Goal: Communication & Community: Share content

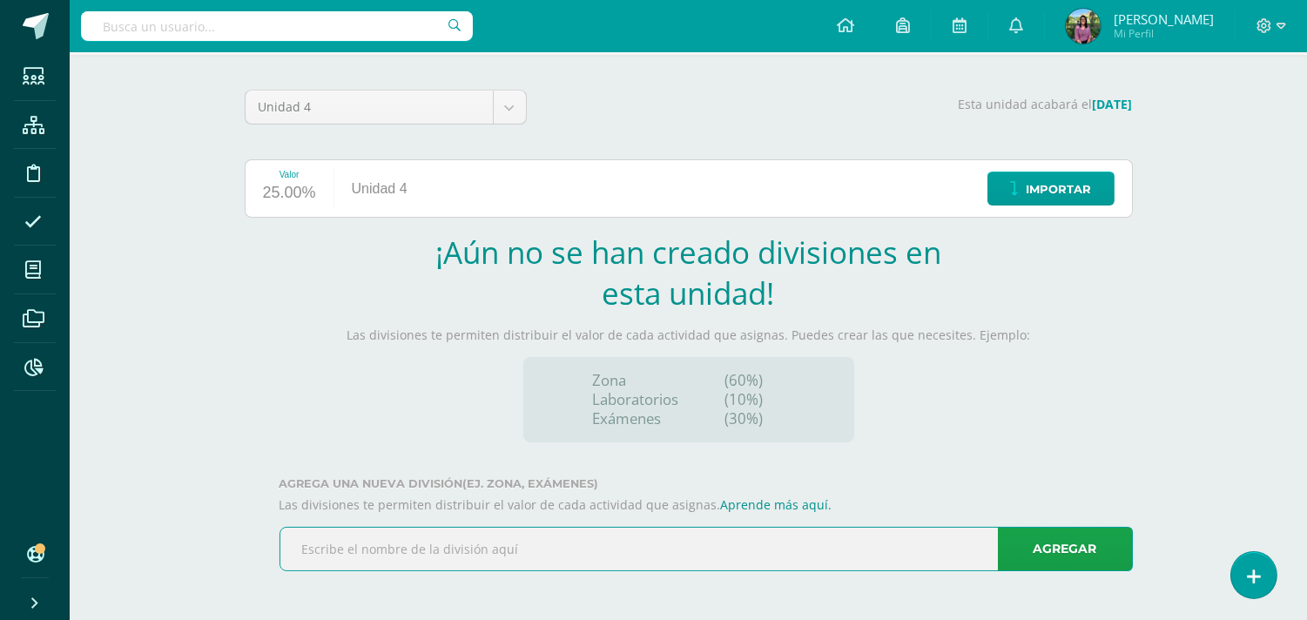
scroll to position [118, 0]
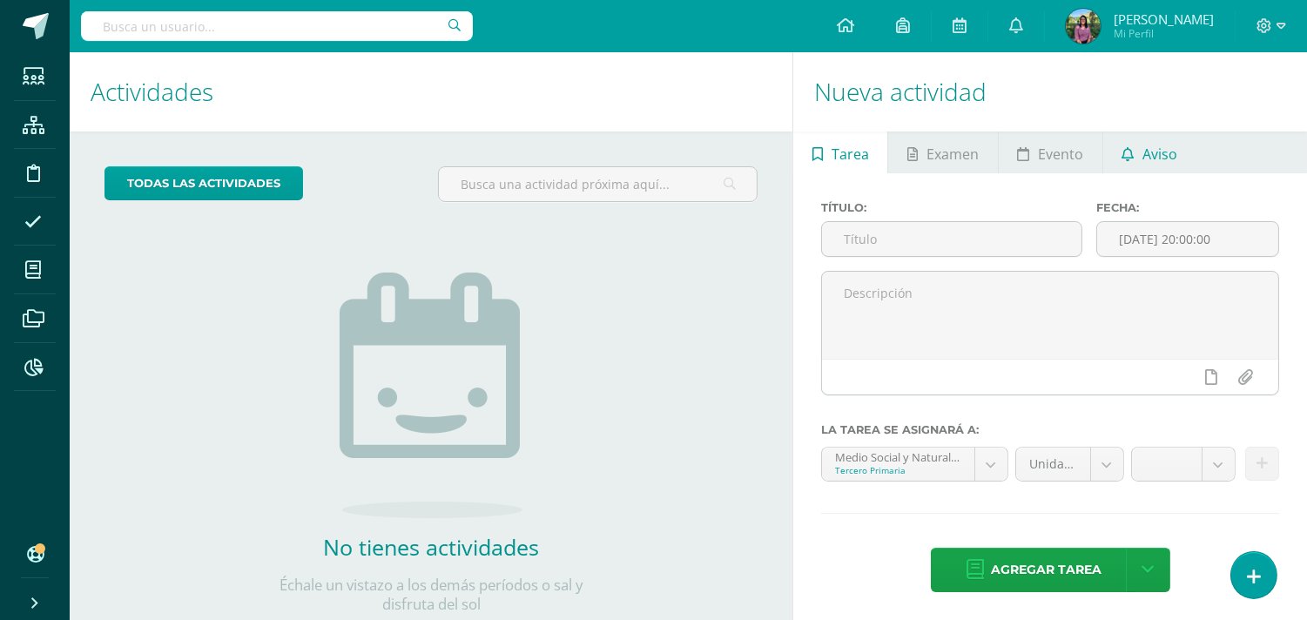
click at [1168, 153] on span "Aviso" at bounding box center [1160, 154] width 35 height 42
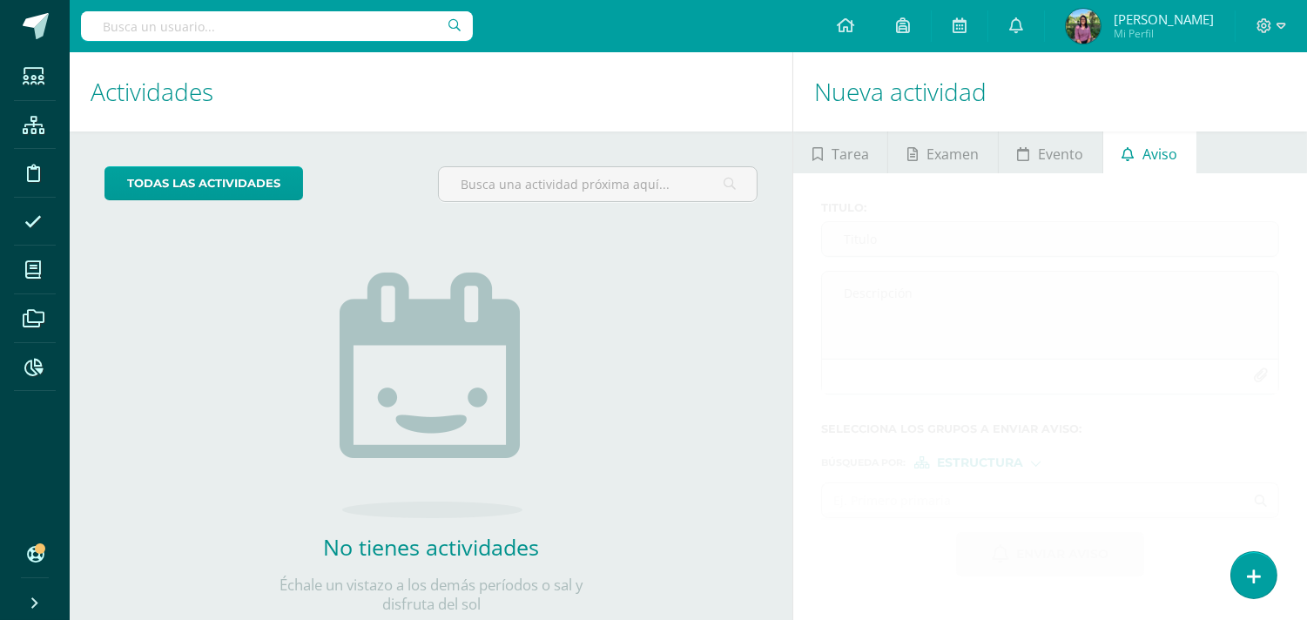
scroll to position [49, 0]
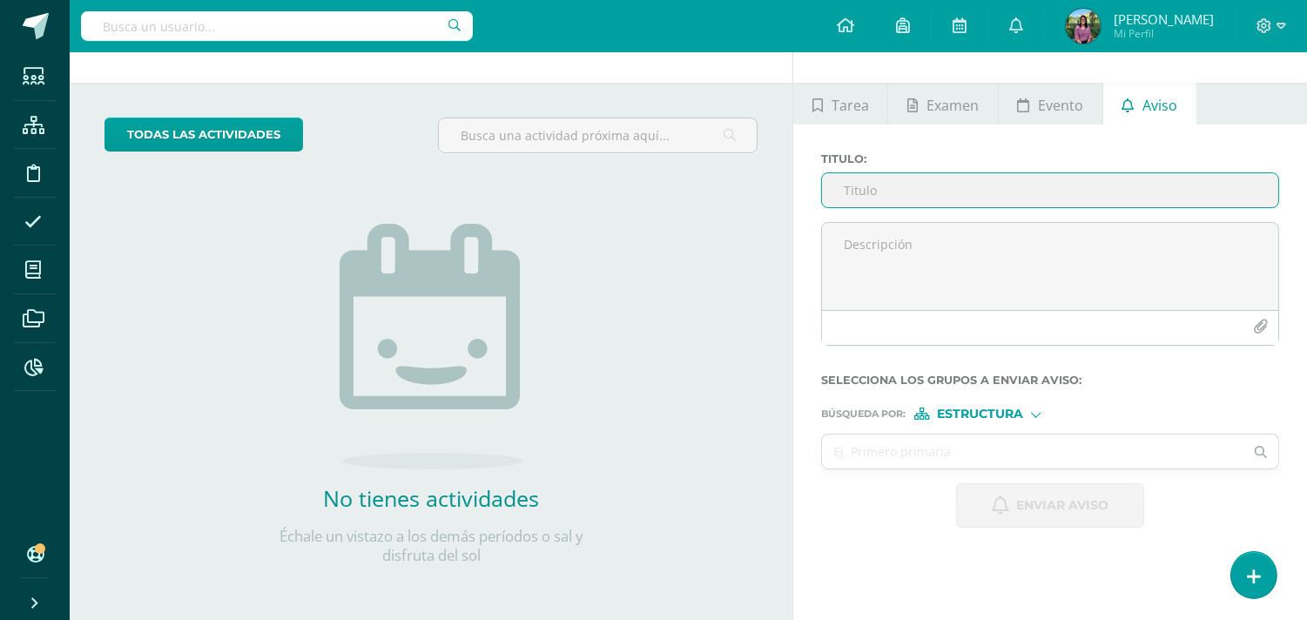
type input "G"
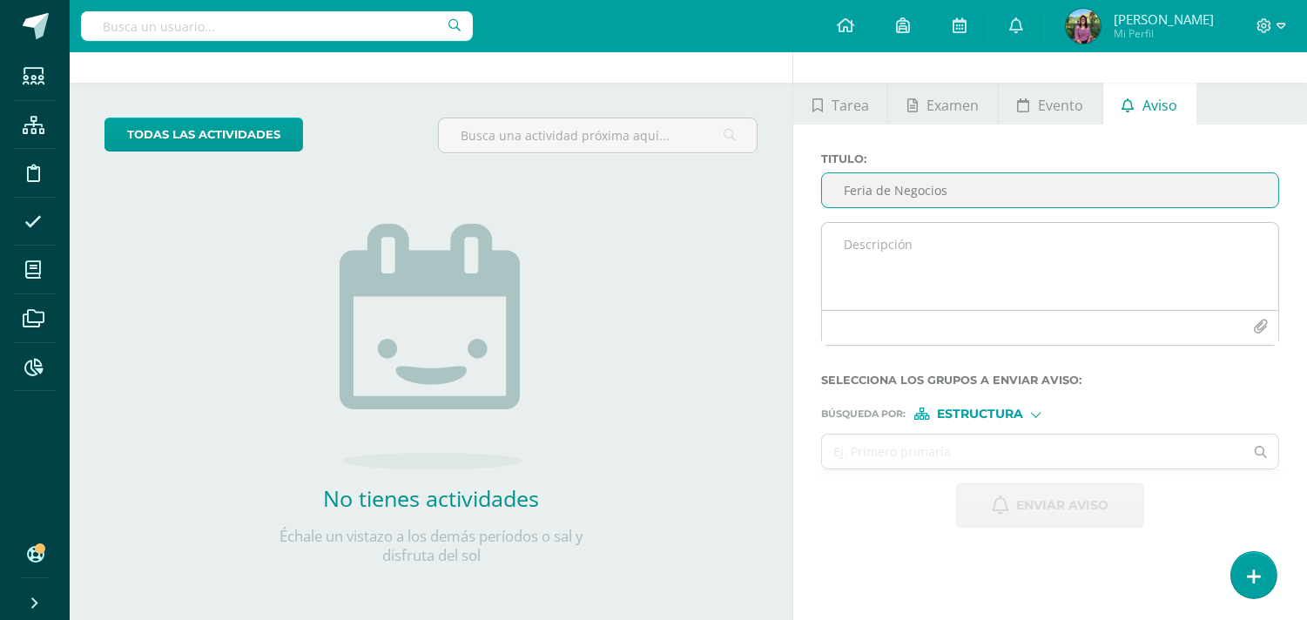
type input "Feria de Negocios"
click at [903, 246] on textarea at bounding box center [1050, 266] width 456 height 87
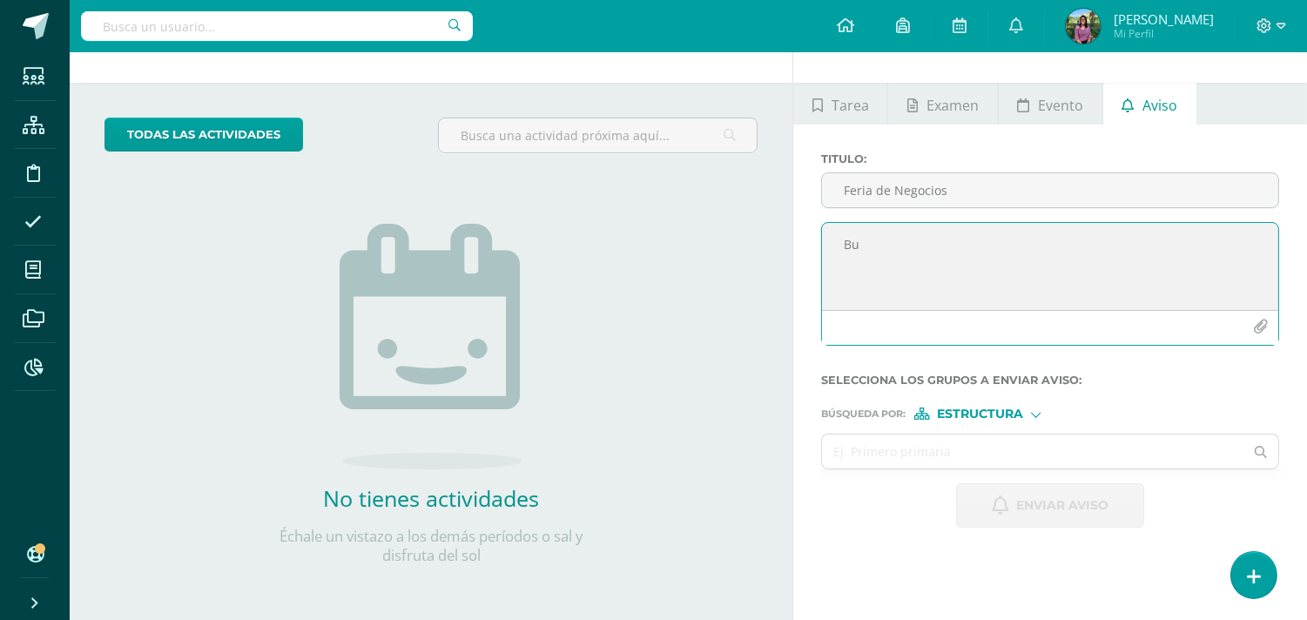
type textarea "B"
type textarea "Estimados padres de familia:"
click at [842, 258] on textarea "Estimados padres de familia:" at bounding box center [1050, 266] width 456 height 87
click at [1206, 258] on textarea "Estimados padres de familia: Se les informa para nuestra actividad [PERSON_NAME…" at bounding box center [1050, 266] width 456 height 87
click at [916, 272] on textarea "Estimados padres de familia: Se les informa para nuestra actividad [PERSON_NAME…" at bounding box center [1050, 266] width 456 height 87
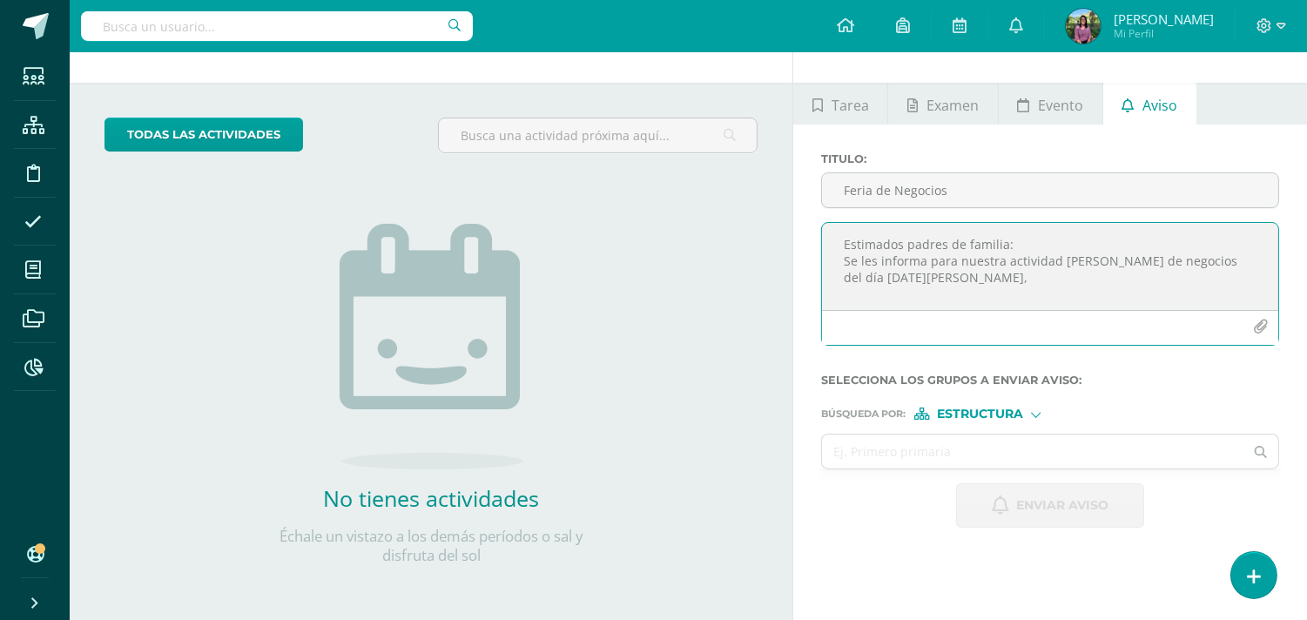
click at [946, 272] on textarea "Estimados padres de familia: Se les informa para nuestra actividad [PERSON_NAME…" at bounding box center [1050, 266] width 456 height 87
type textarea "Estimados padres de familia: [PERSON_NAME] se encuentren bien, favor tomar en c…"
